Goal: Find specific page/section: Find specific page/section

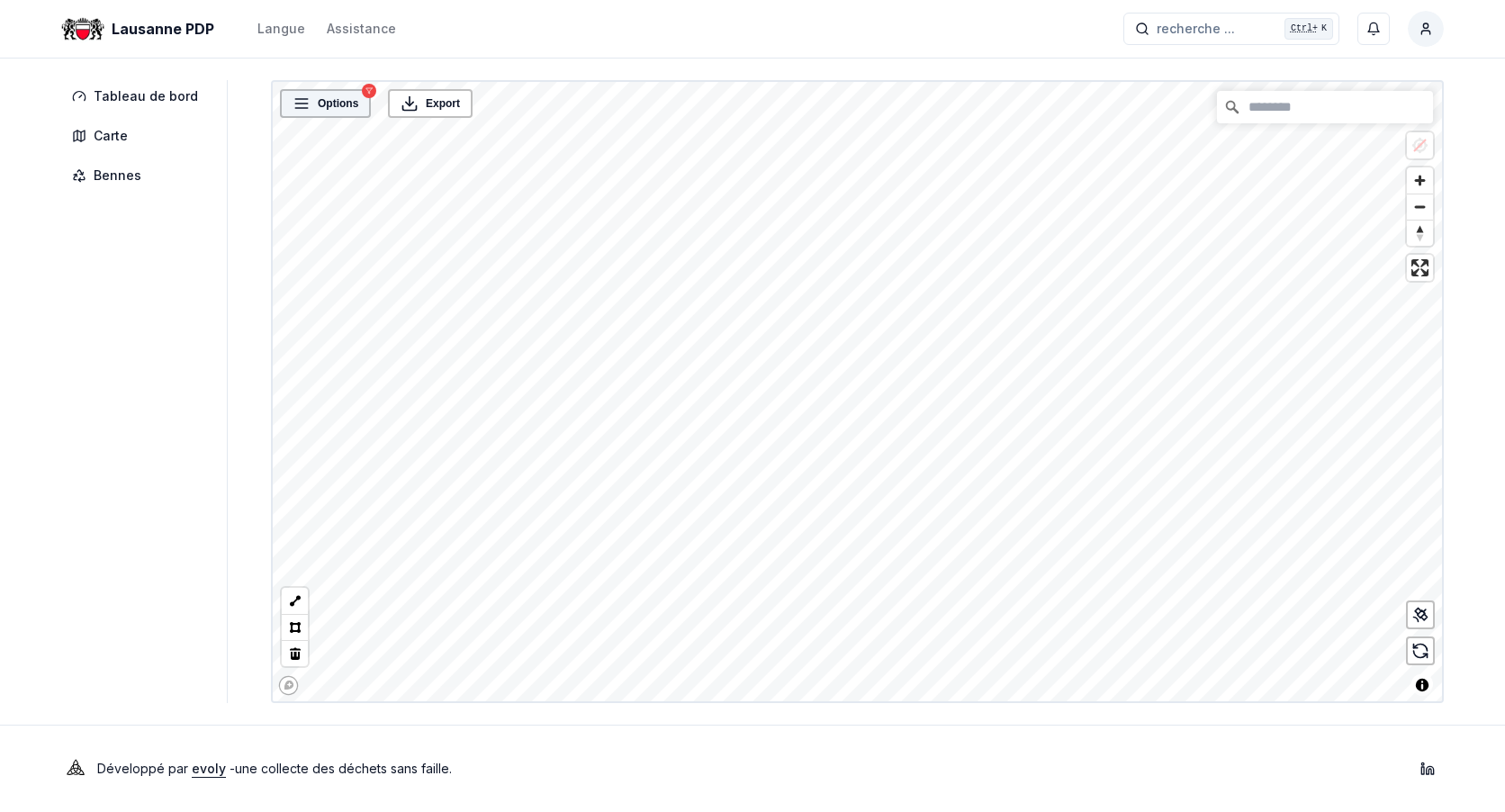
click at [345, 97] on span "Options" at bounding box center [338, 103] width 41 height 18
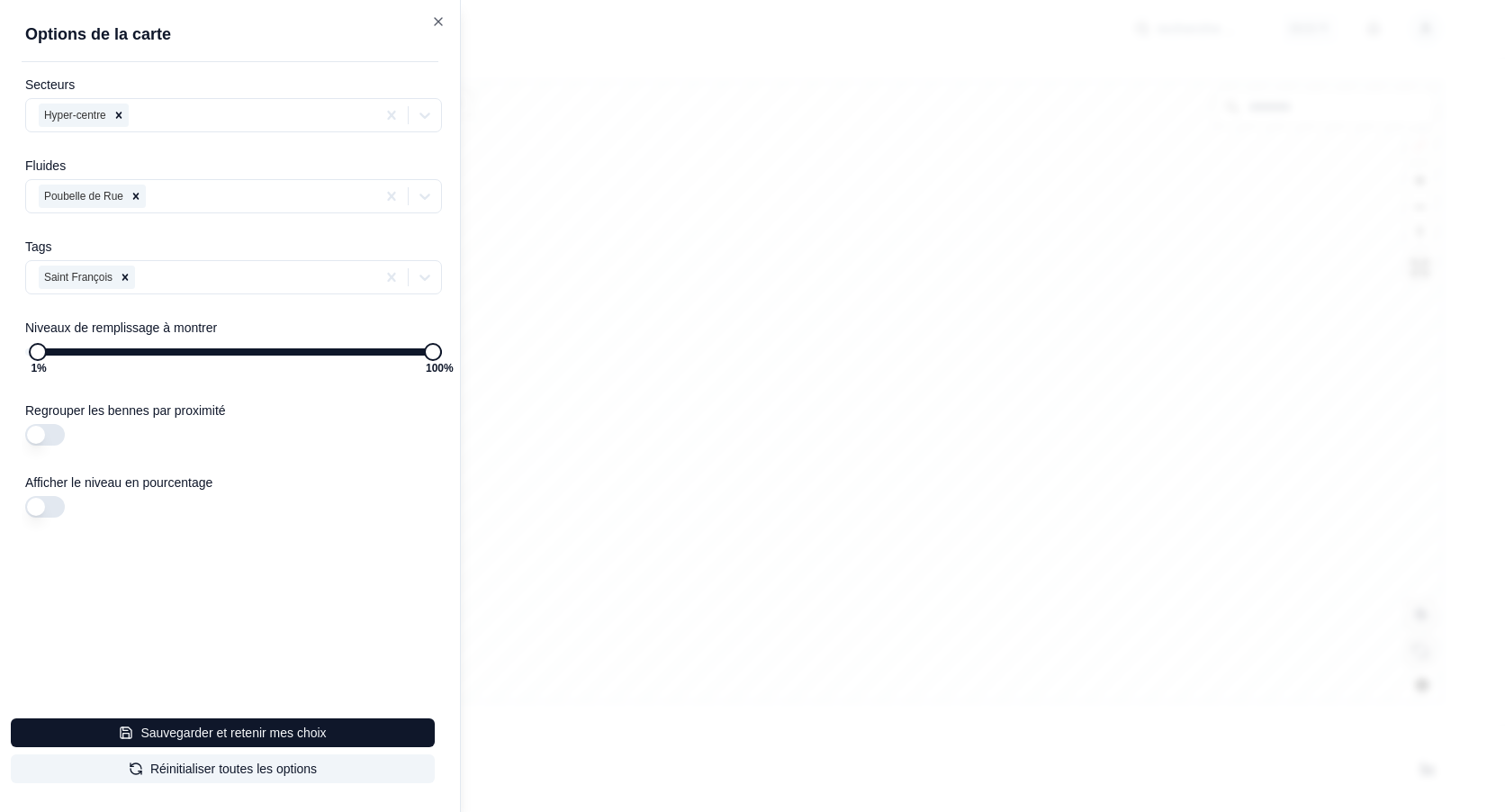
click at [30, 353] on span "1 %" at bounding box center [37, 351] width 18 height 18
click at [843, 364] on div at bounding box center [752, 406] width 1505 height 812
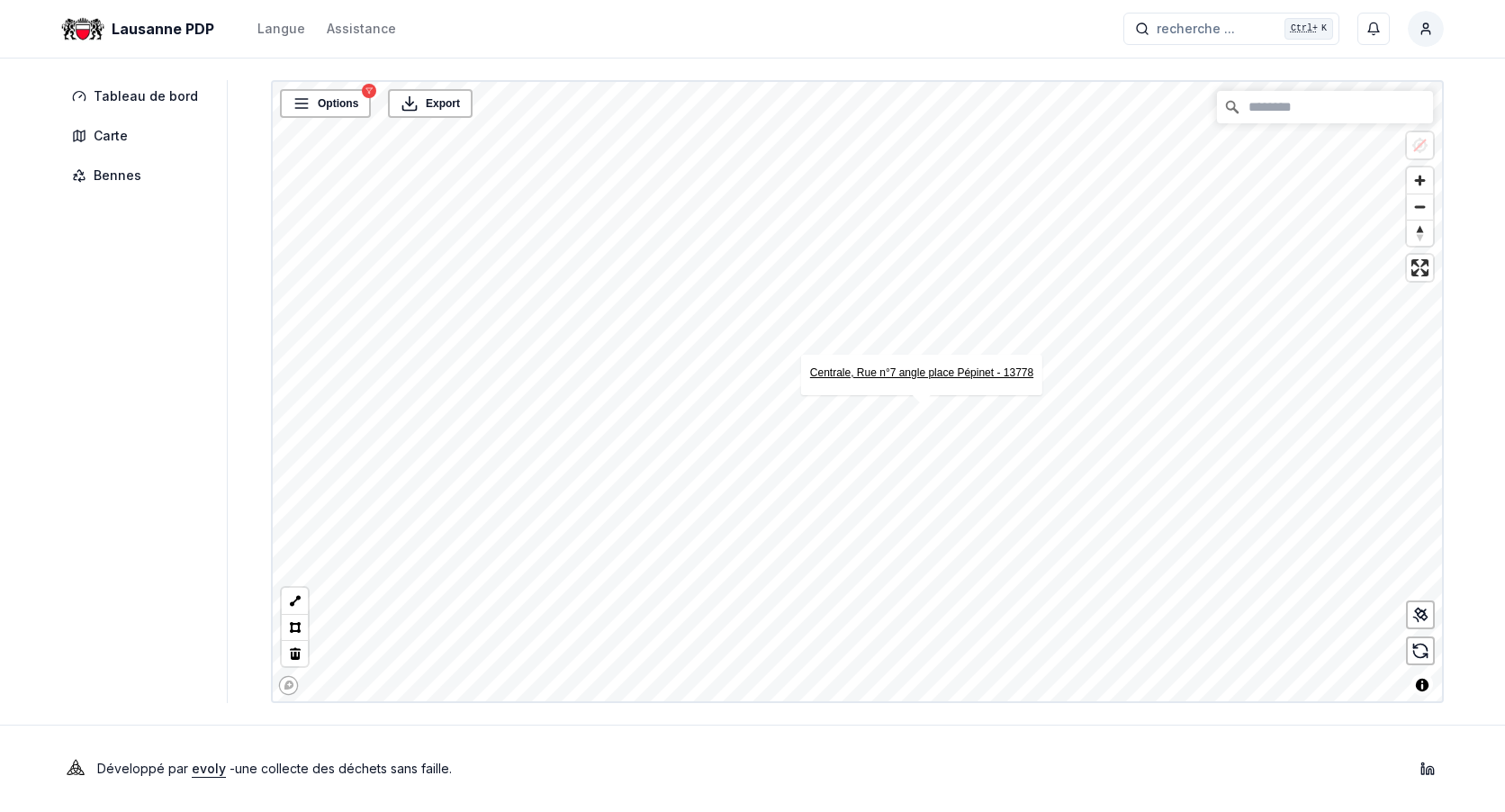
click at [952, 372] on link "Centrale, Rue n°7 angle place Pépinet - 13778" at bounding box center [921, 372] width 223 height 12
